Goal: Navigation & Orientation: Find specific page/section

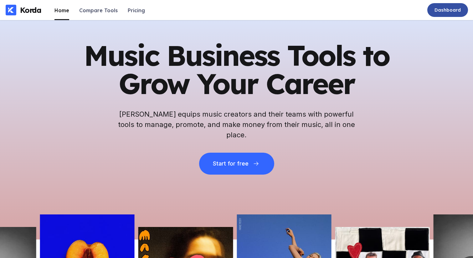
click at [453, 14] on div "Dashboard" at bounding box center [447, 10] width 41 height 14
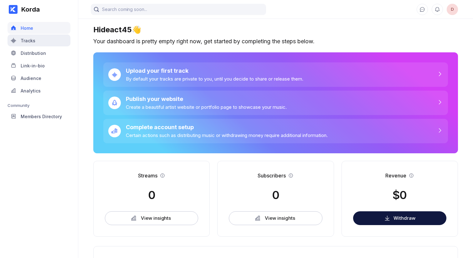
click at [39, 46] on div "Tracks" at bounding box center [39, 40] width 63 height 12
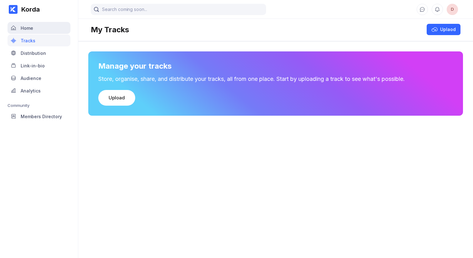
click at [33, 28] on div "Home" at bounding box center [27, 27] width 13 height 5
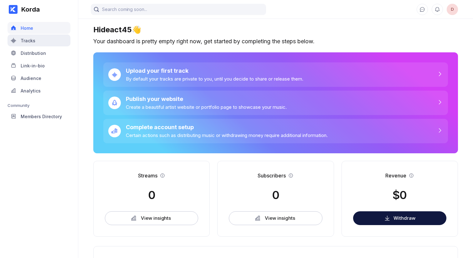
click at [34, 39] on div "Tracks" at bounding box center [28, 40] width 15 height 5
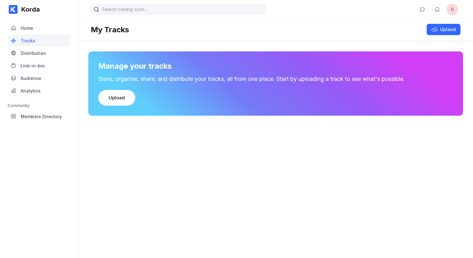
click at [33, 53] on div "Distribution" at bounding box center [33, 52] width 25 height 5
